Goal: Book appointment/travel/reservation

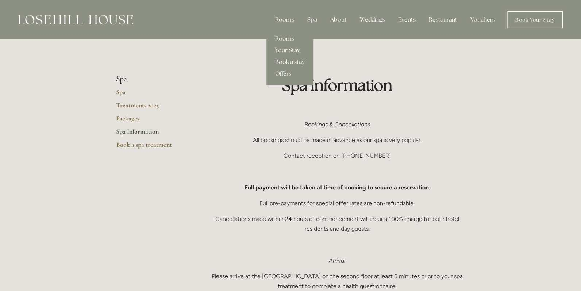
click at [286, 20] on div "Rooms" at bounding box center [284, 19] width 31 height 15
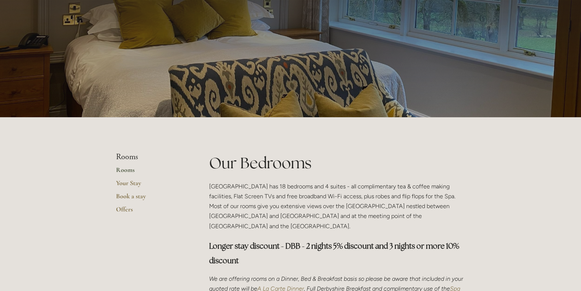
scroll to position [73, 0]
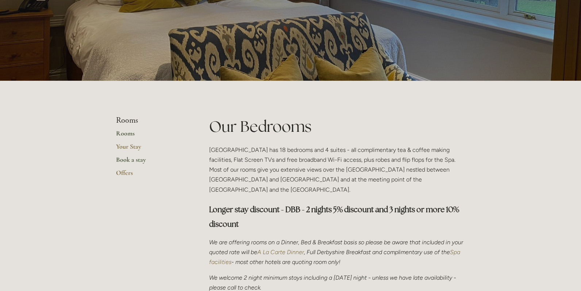
click at [125, 158] on link "Book a stay" at bounding box center [151, 161] width 70 height 13
